Goal: Task Accomplishment & Management: Complete application form

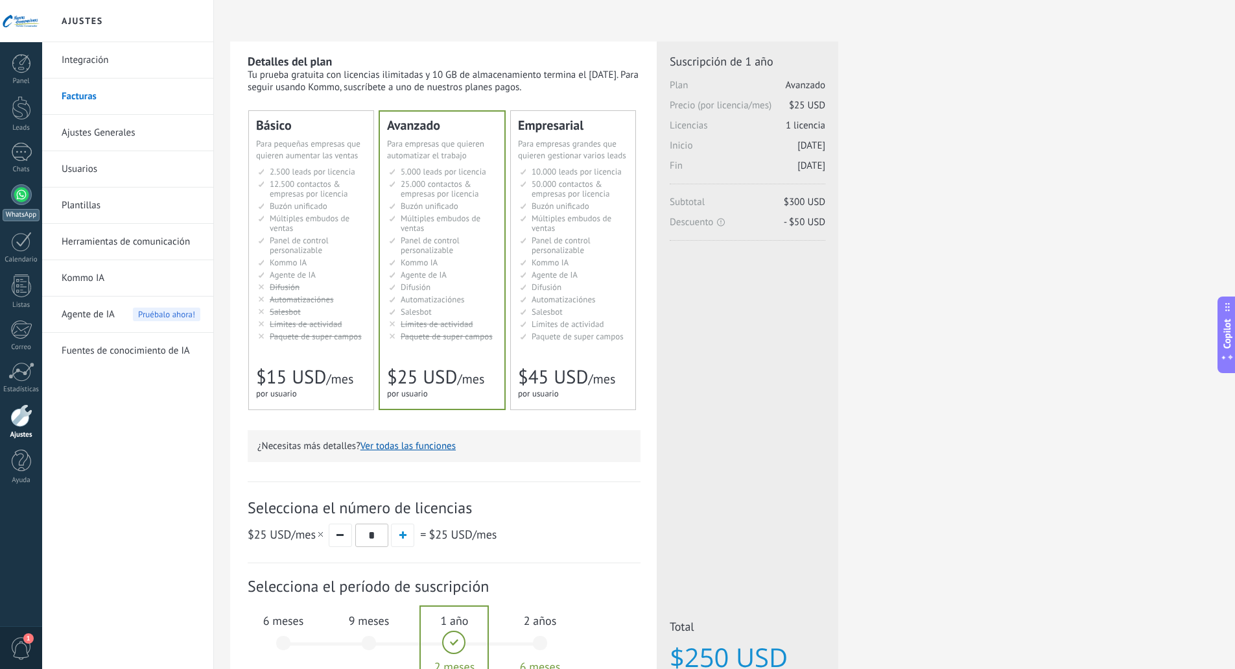
drag, startPoint x: 20, startPoint y: 183, endPoint x: 21, endPoint y: 195, distance: 11.7
click at [20, 183] on div "Panel Leads Chats WhatsApp Clientes" at bounding box center [21, 276] width 42 height 444
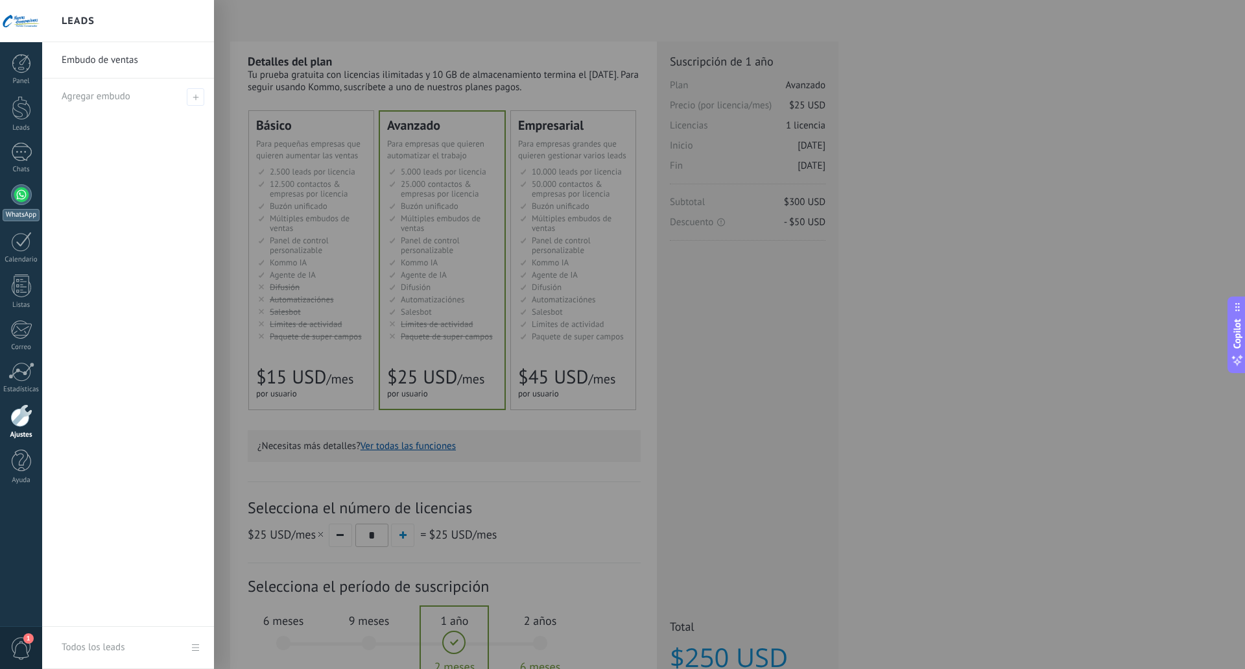
click at [18, 197] on div at bounding box center [21, 194] width 21 height 21
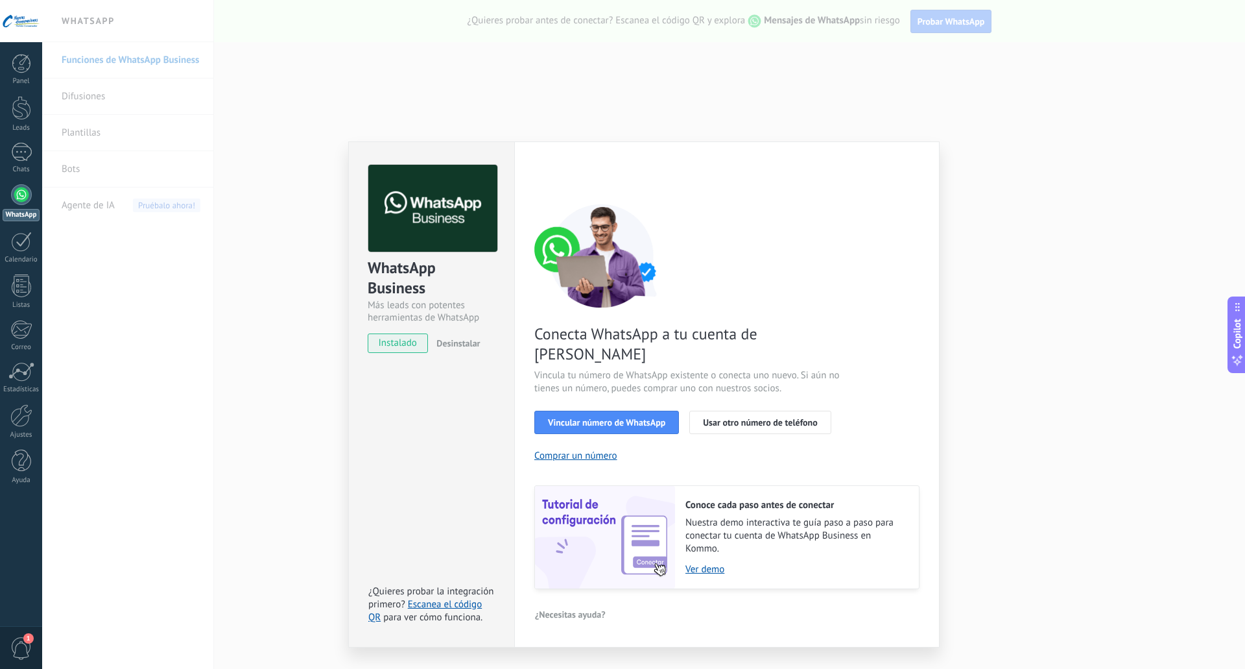
click at [289, 434] on div "WhatsApp Business Más leads con potentes herramientas de WhatsApp instalado Des…" at bounding box center [643, 334] width 1203 height 669
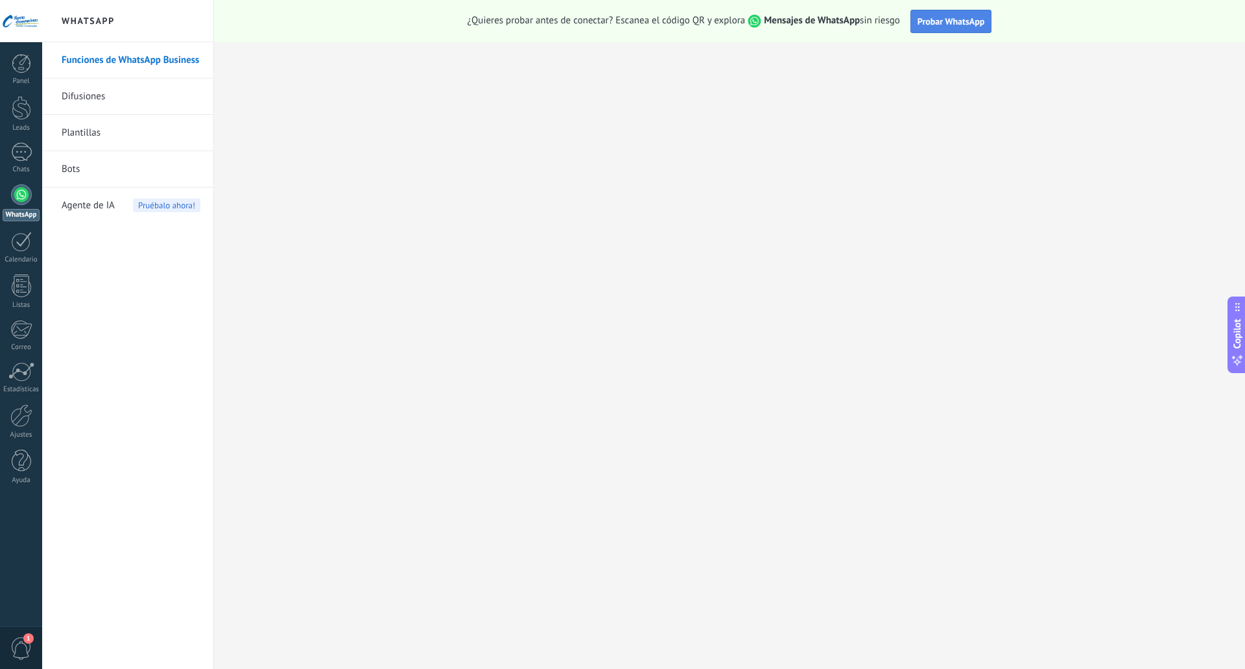
click at [945, 21] on span "Probar WhatsApp" at bounding box center [951, 22] width 67 height 12
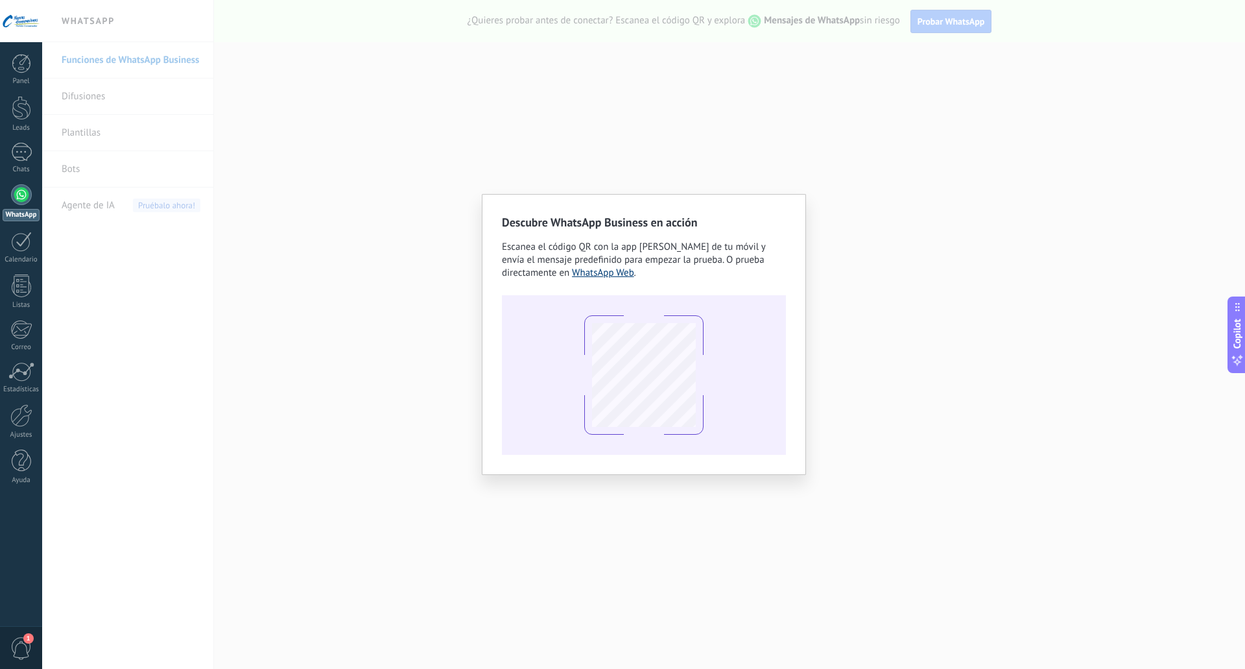
click at [615, 276] on link "WhatsApp Web" at bounding box center [603, 273] width 62 height 12
click at [708, 152] on div "Descubre WhatsApp Business en acción Escanea el código QR con la app [PERSON_NA…" at bounding box center [643, 334] width 1203 height 669
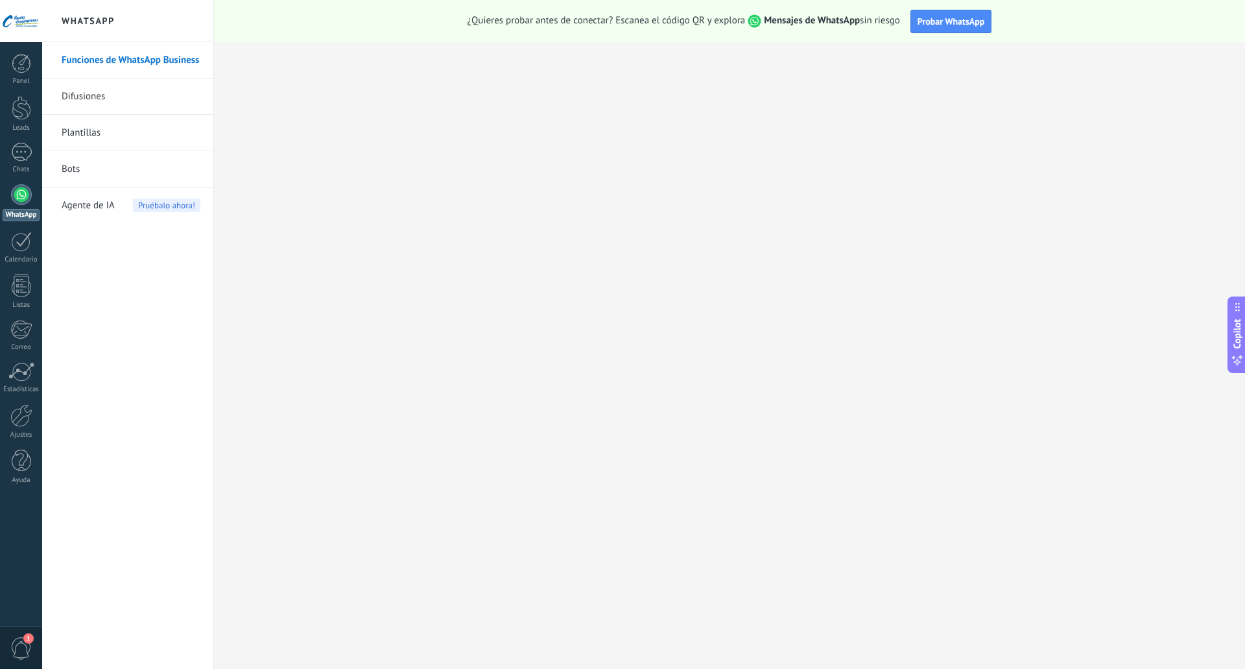
click at [130, 63] on link "Funciones de WhatsApp Business" at bounding box center [131, 60] width 139 height 36
click at [69, 89] on link "Difusiones" at bounding box center [131, 96] width 139 height 36
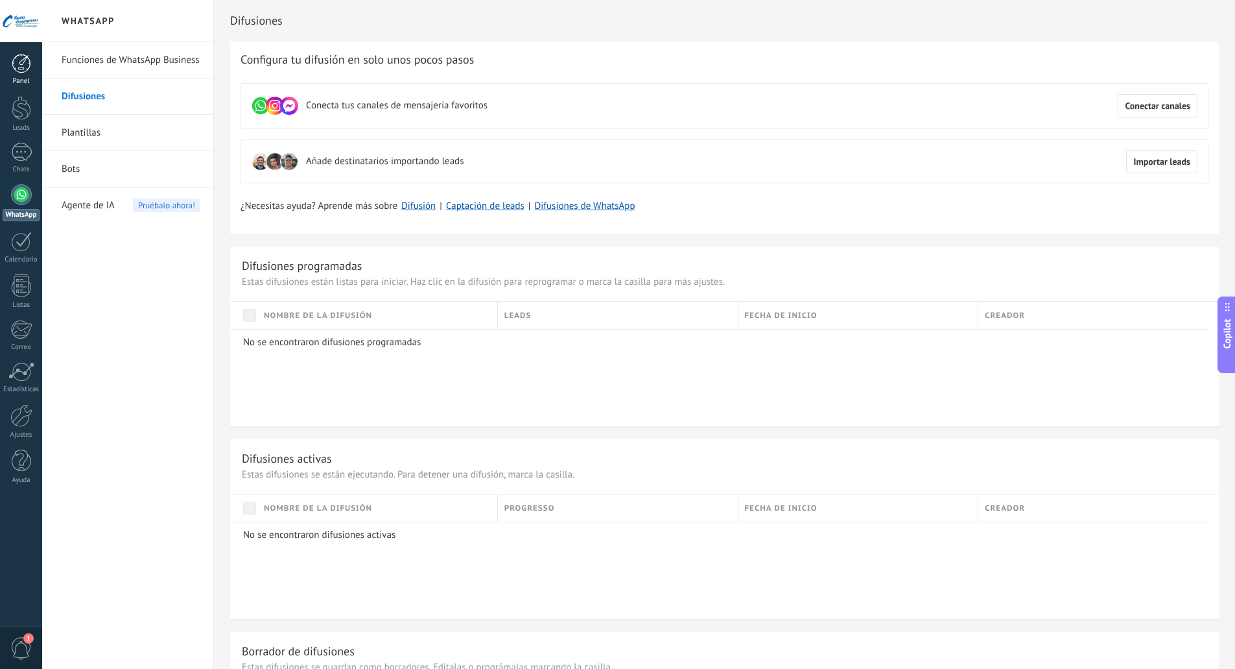
click at [22, 69] on div at bounding box center [21, 63] width 19 height 19
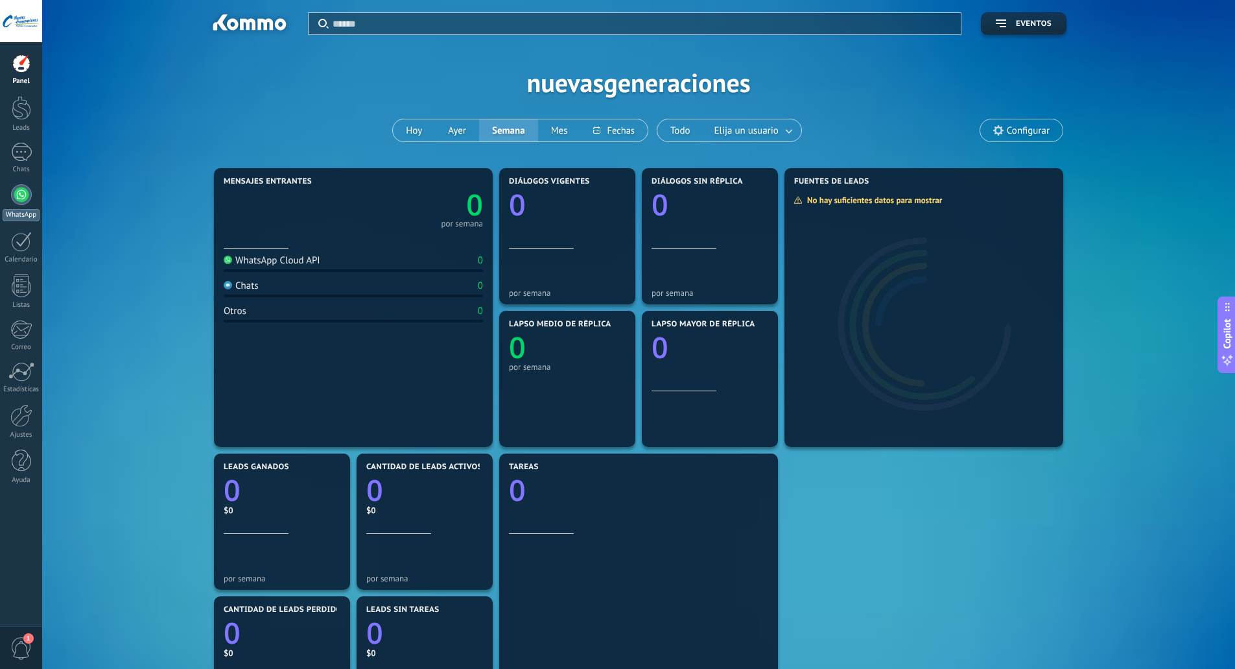
click at [14, 191] on div at bounding box center [21, 194] width 21 height 21
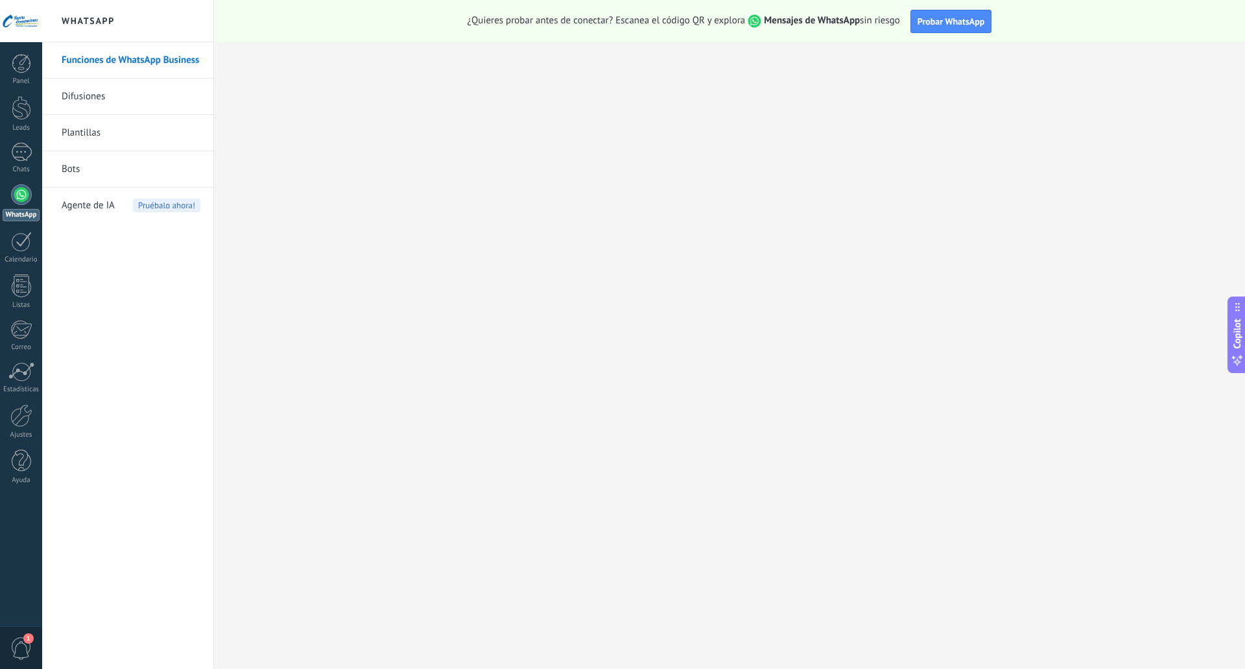
click at [89, 93] on link "Difusiones" at bounding box center [131, 96] width 139 height 36
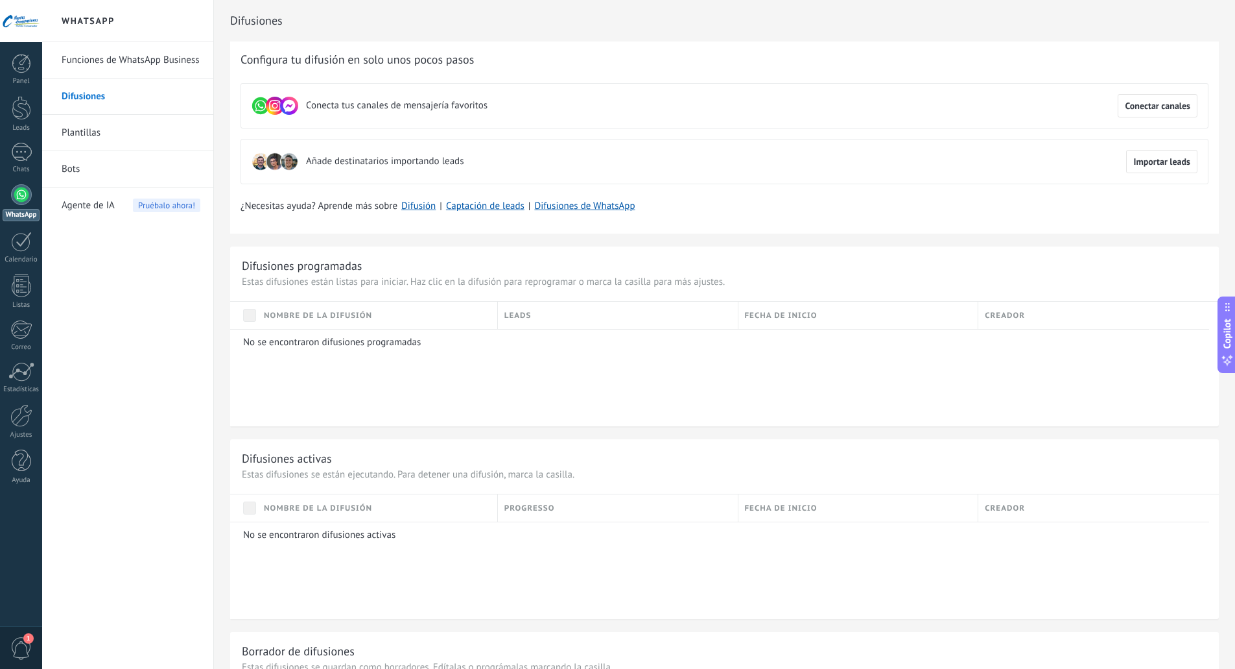
click at [101, 139] on link "Plantillas" at bounding box center [131, 133] width 139 height 36
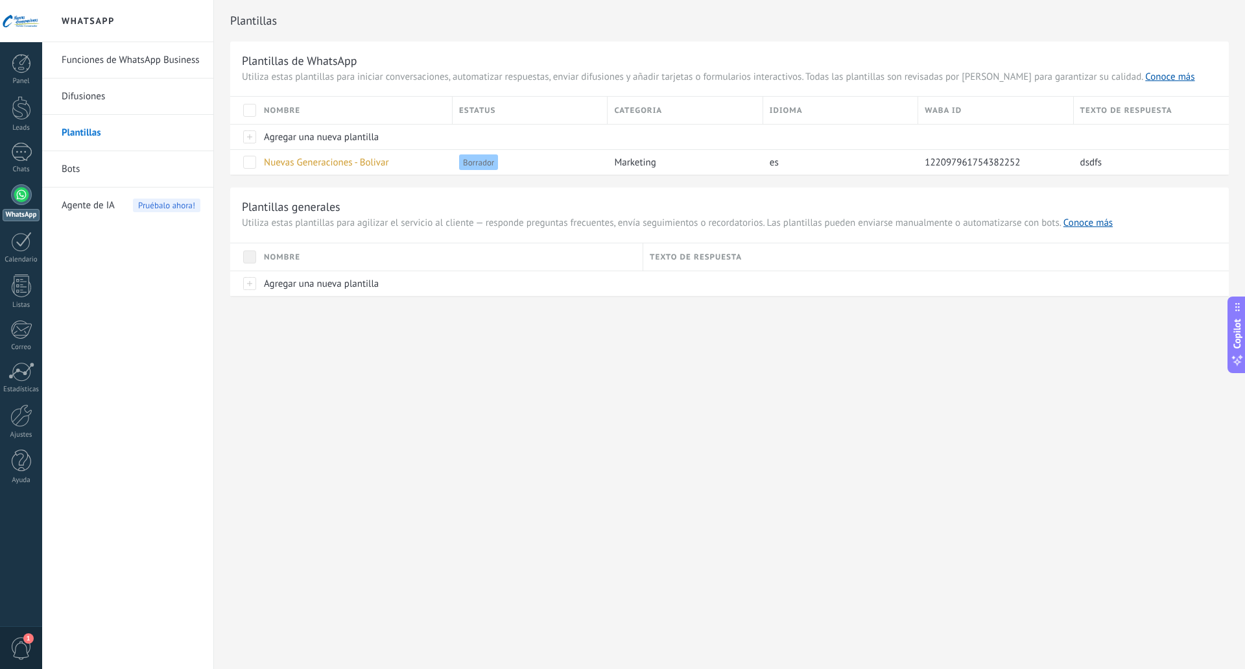
click at [85, 171] on link "Bots" at bounding box center [131, 169] width 139 height 36
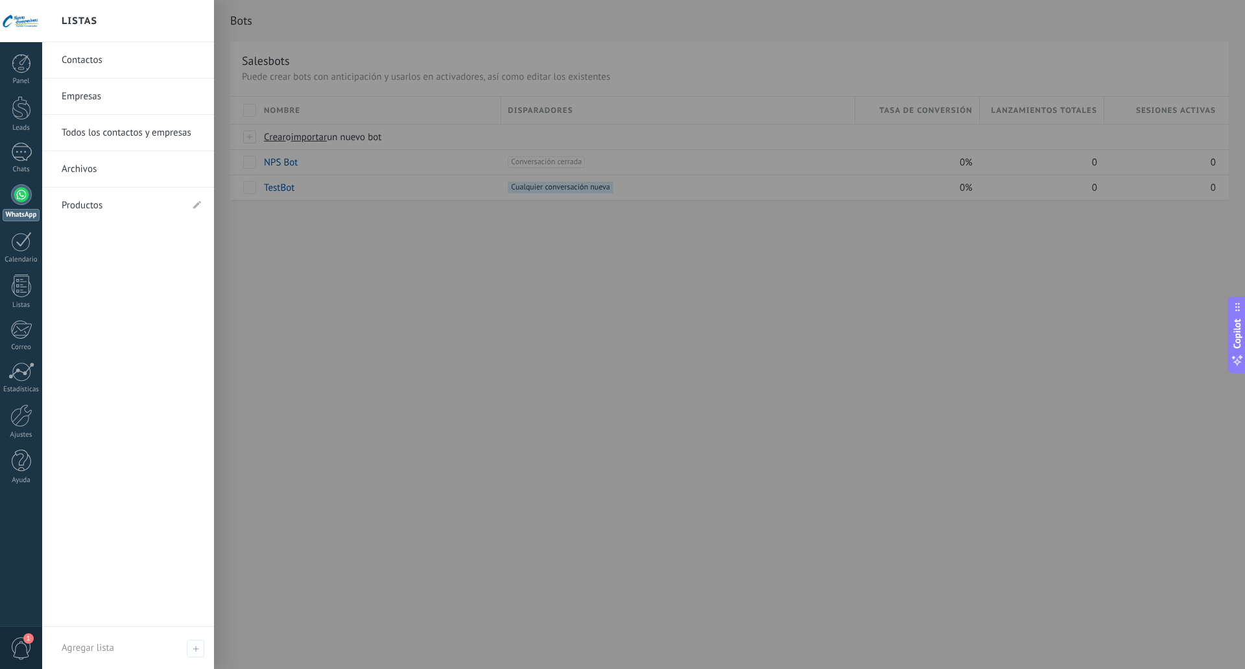
click at [89, 62] on link "Contactos" at bounding box center [131, 60] width 139 height 36
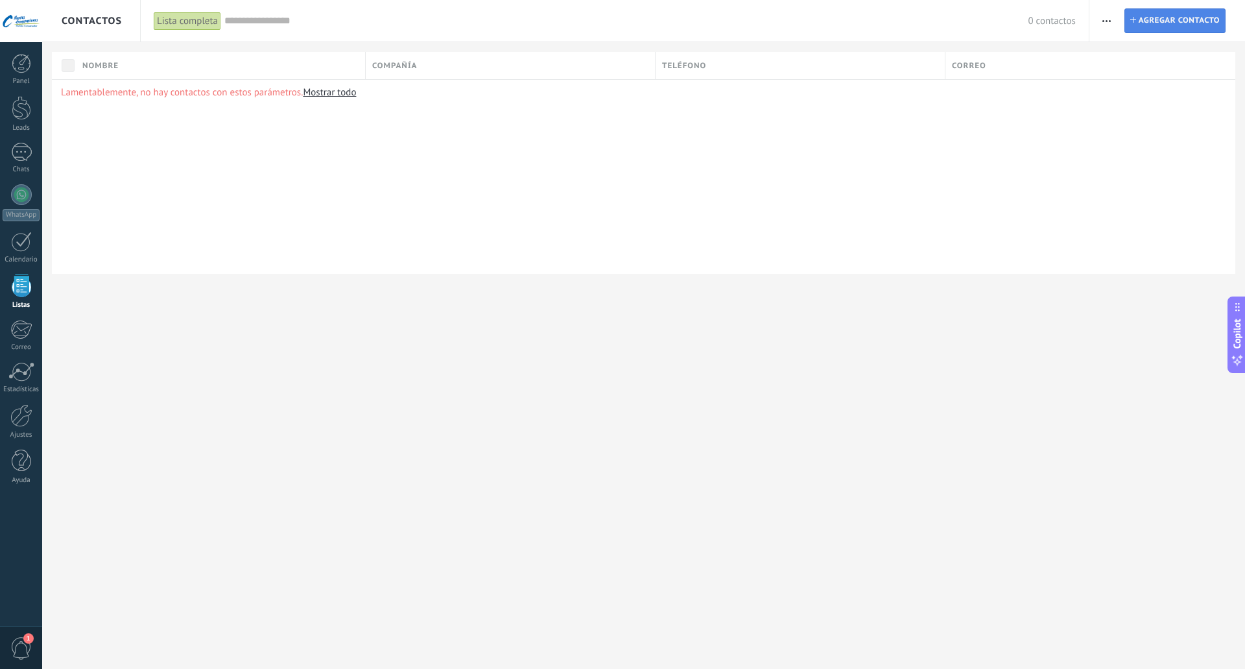
click at [1159, 21] on span "Agregar contacto" at bounding box center [1179, 20] width 81 height 23
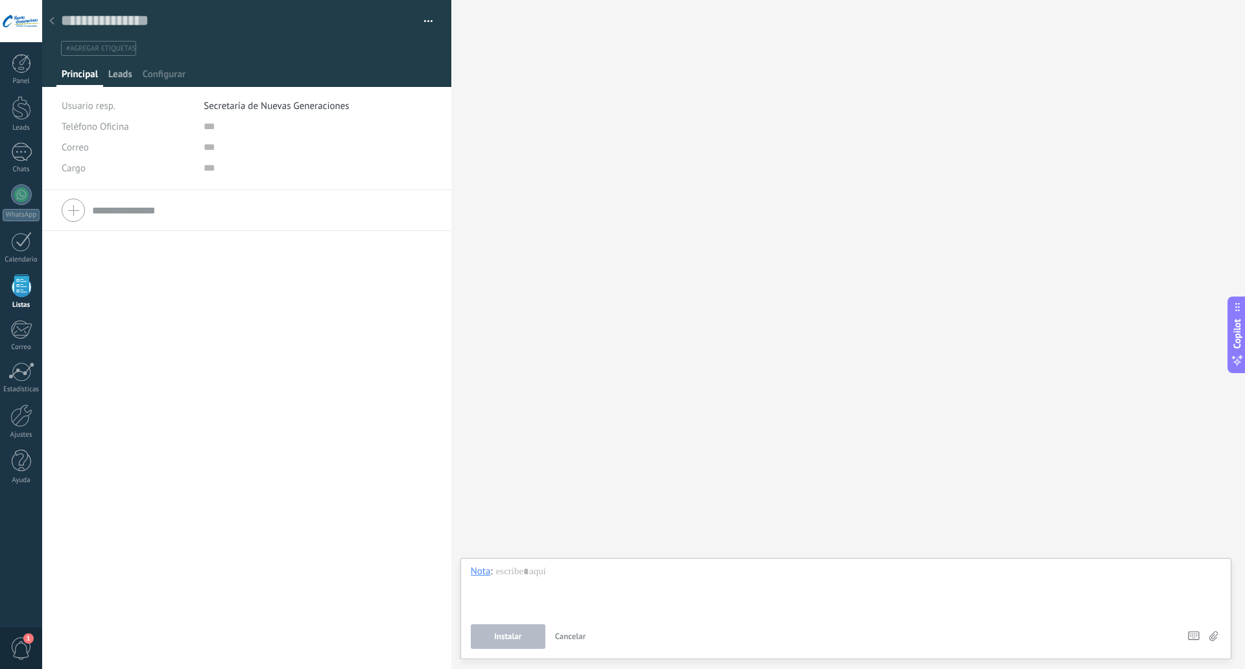
click at [109, 75] on span "Leads" at bounding box center [120, 77] width 24 height 19
click at [88, 78] on span "Principal" at bounding box center [80, 77] width 36 height 19
click at [163, 216] on input "text" at bounding box center [262, 210] width 340 height 21
click at [217, 239] on input "text" at bounding box center [301, 239] width 194 height 21
click at [178, 79] on span "Configurar" at bounding box center [164, 77] width 43 height 19
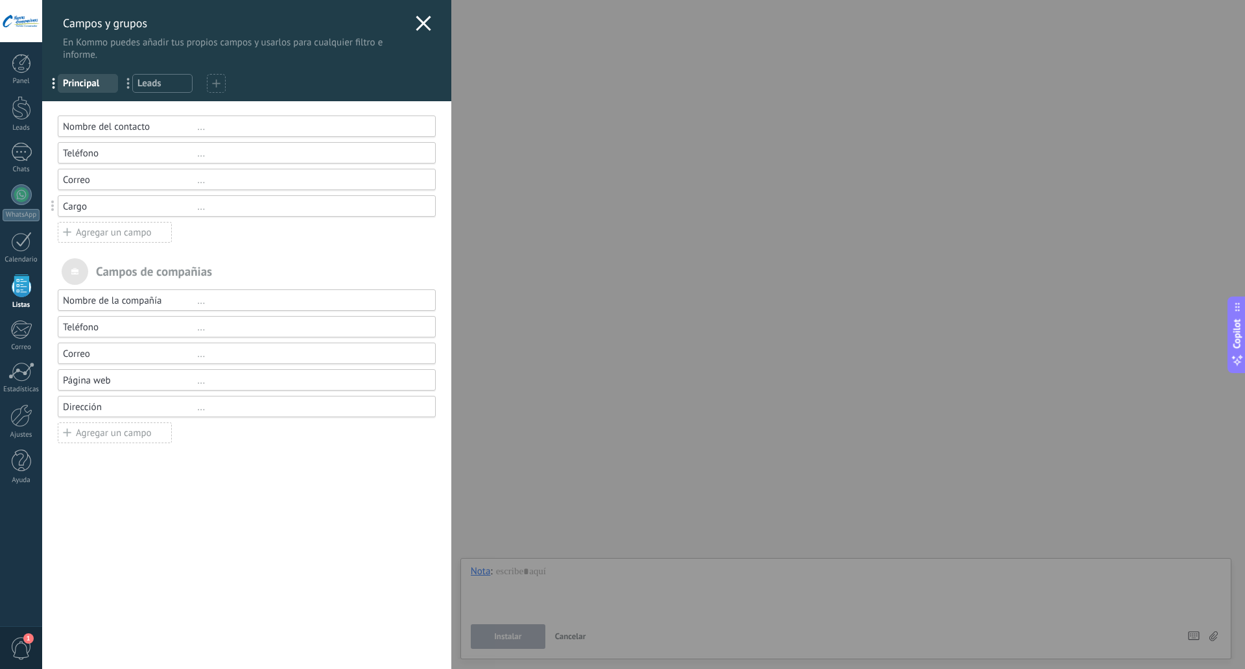
click at [420, 26] on use at bounding box center [423, 23] width 15 height 15
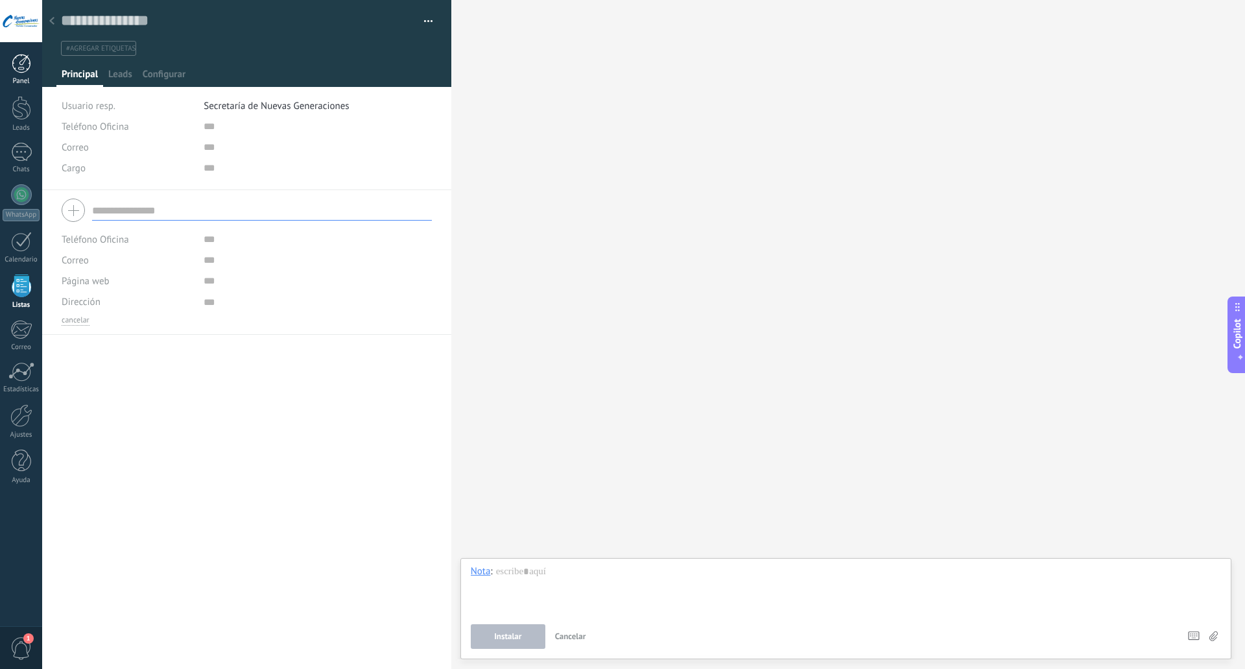
click at [31, 64] on link "Panel" at bounding box center [21, 70] width 42 height 32
